Goal: Navigation & Orientation: Find specific page/section

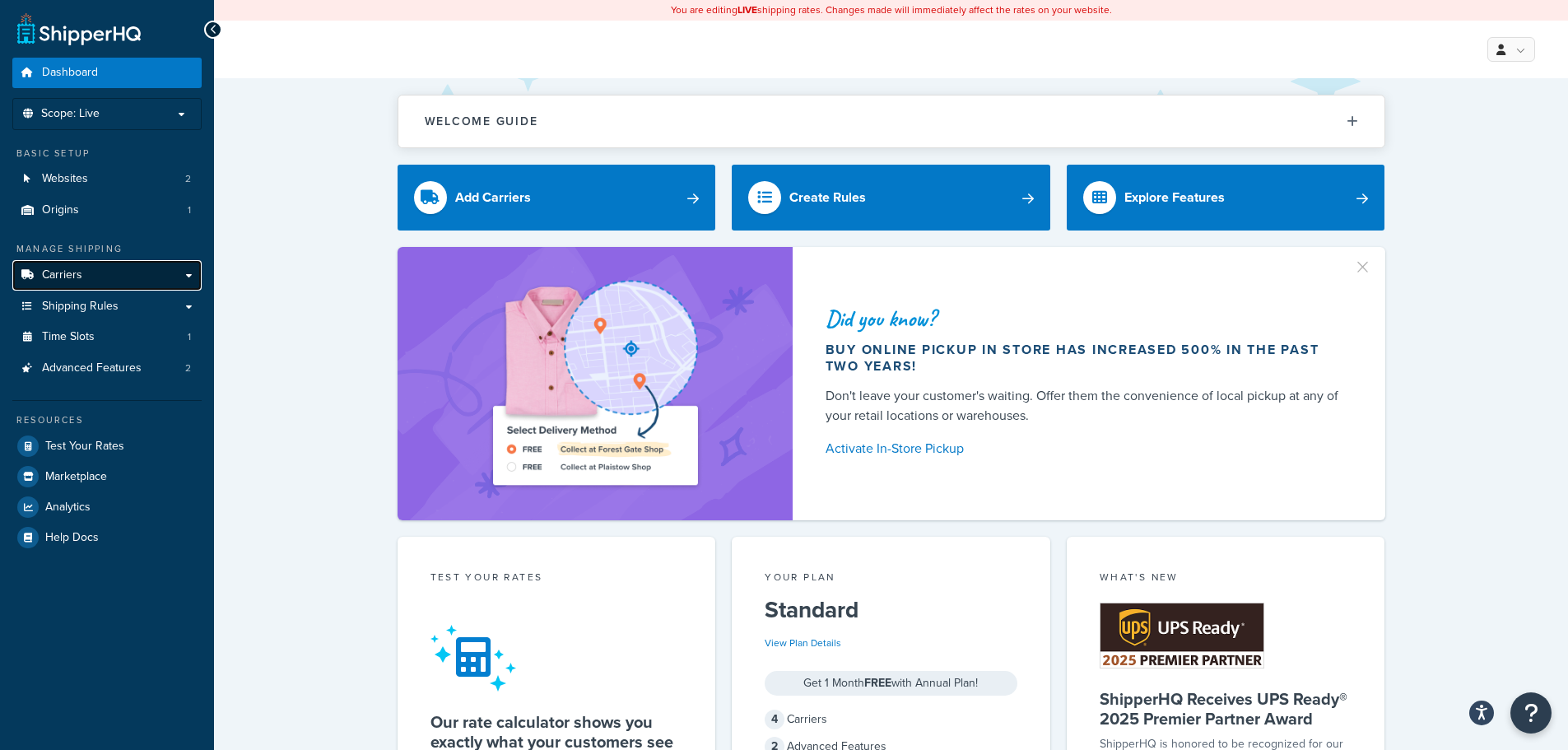
click at [101, 274] on link "Carriers" at bounding box center [107, 275] width 189 height 31
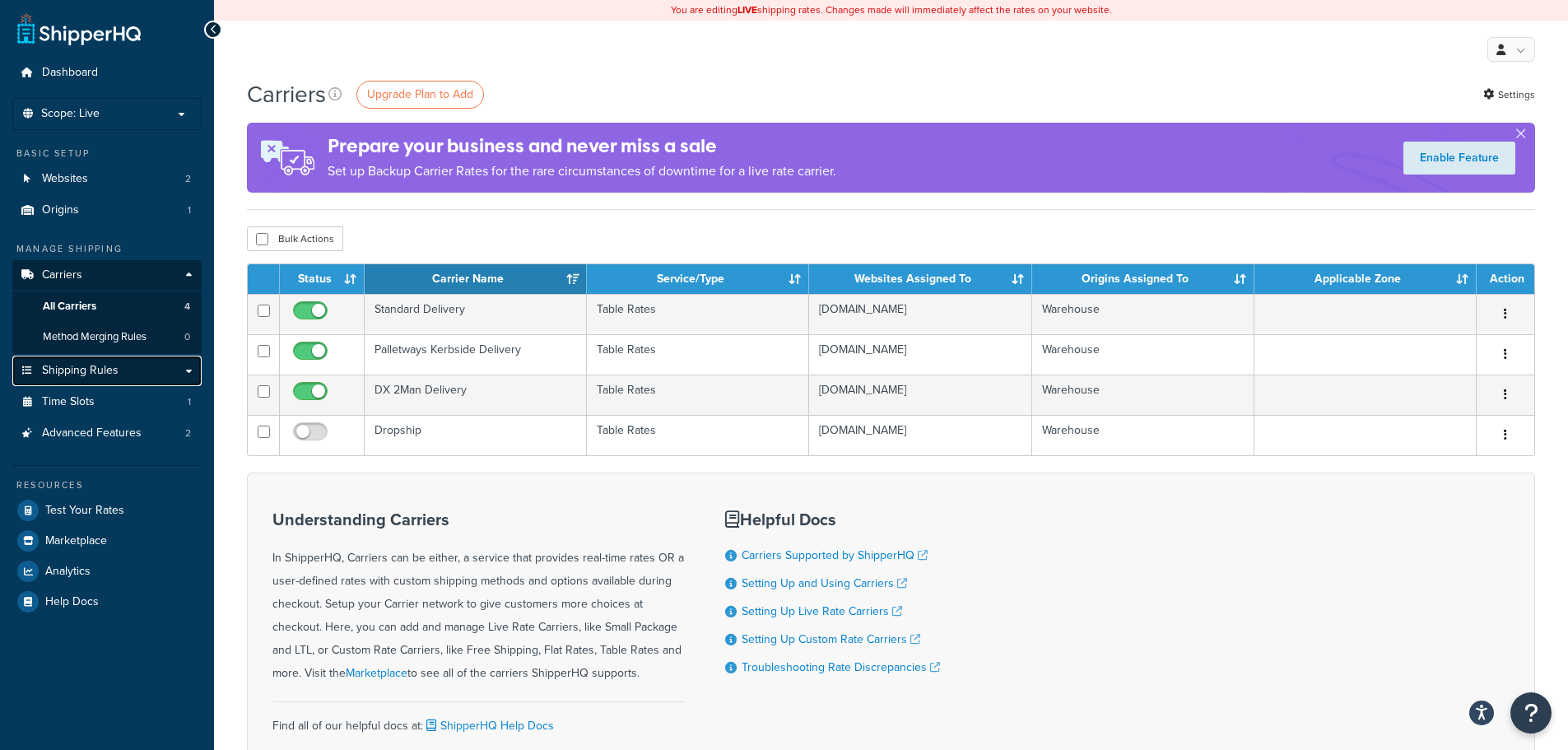
click at [131, 370] on link "Shipping Rules" at bounding box center [107, 370] width 189 height 31
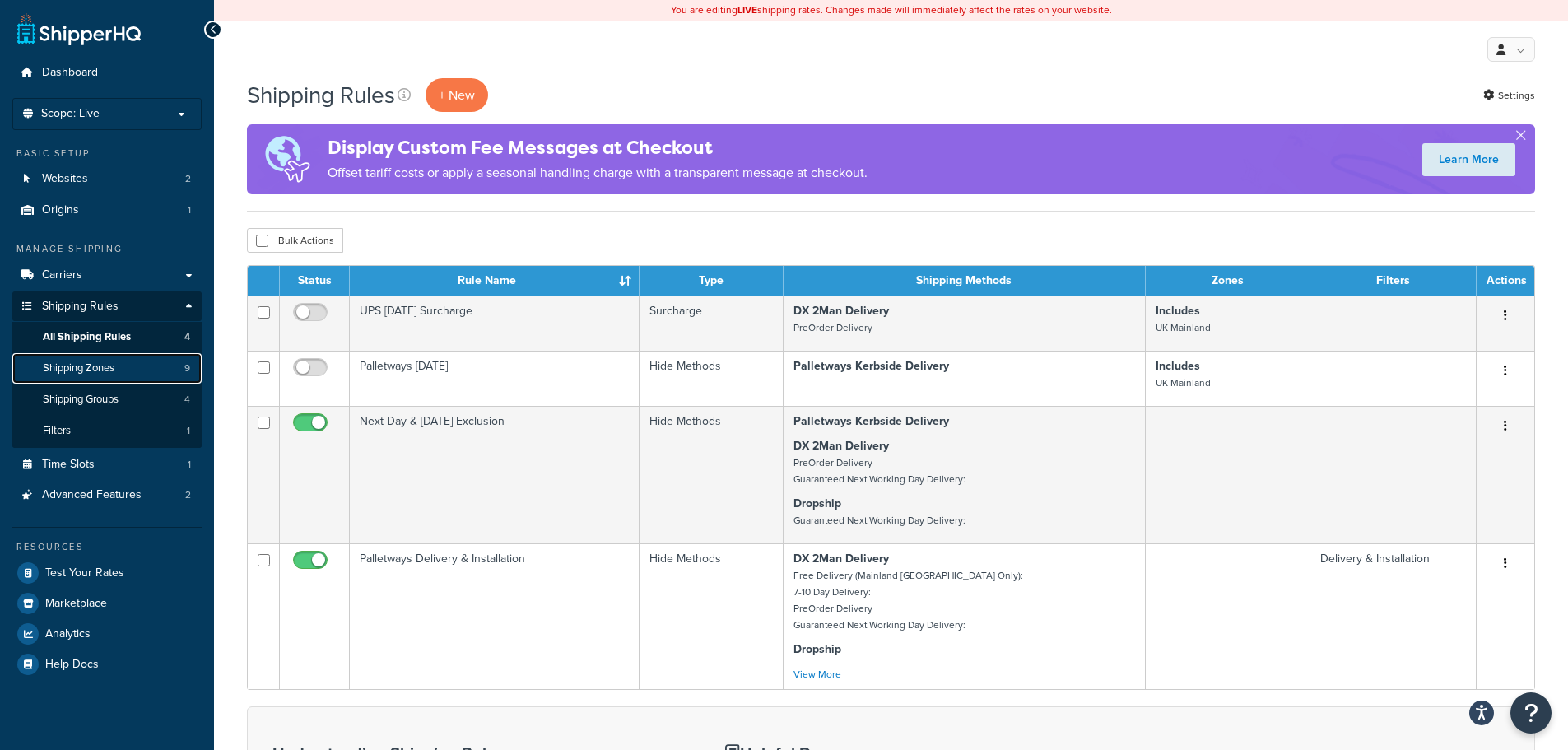
click at [154, 356] on link "Shipping Zones 9" at bounding box center [107, 368] width 189 height 31
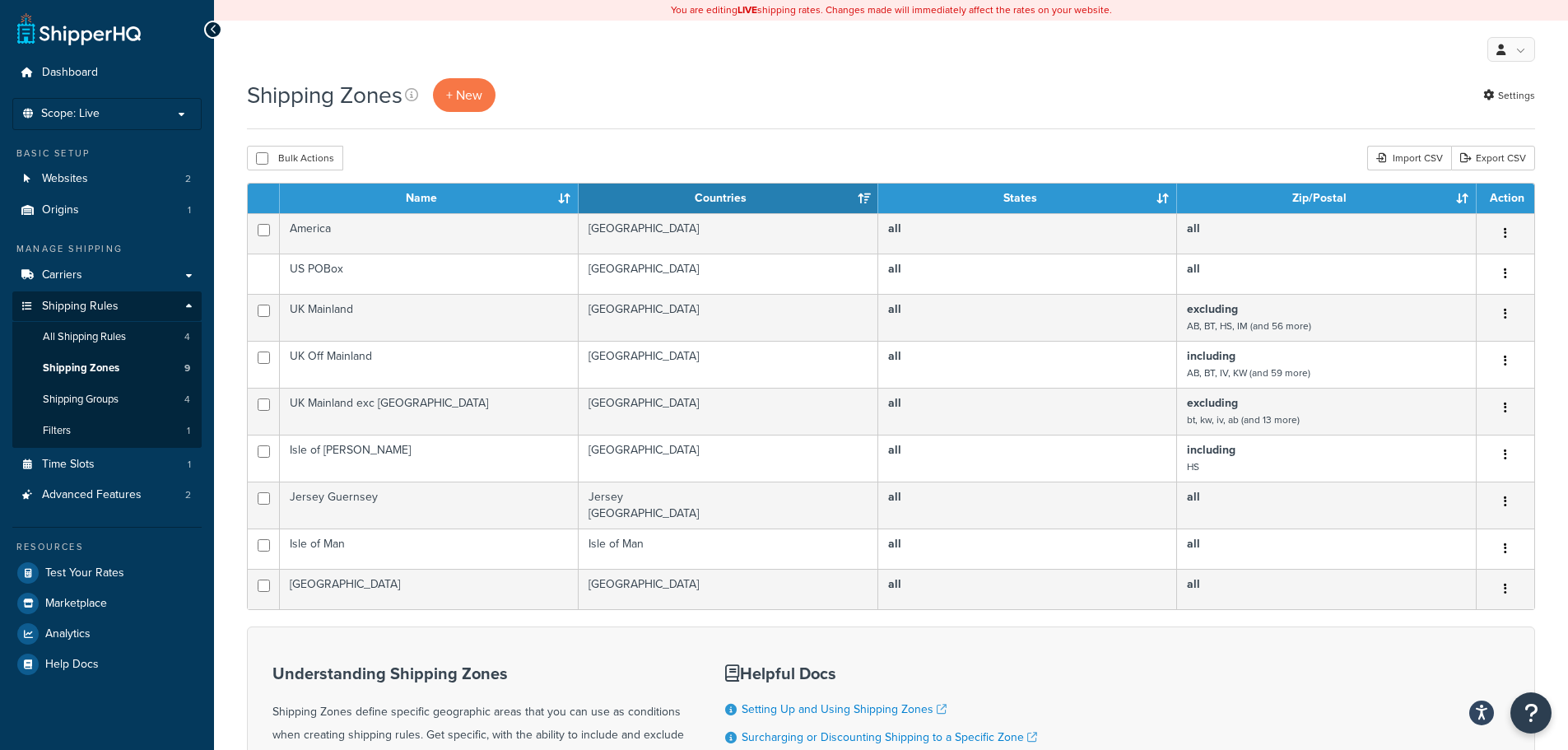
click at [561, 32] on div "My Profile Billing Global Settings Contact Us Logout" at bounding box center [891, 49] width 1354 height 58
